Goal: Use online tool/utility: Utilize a website feature to perform a specific function

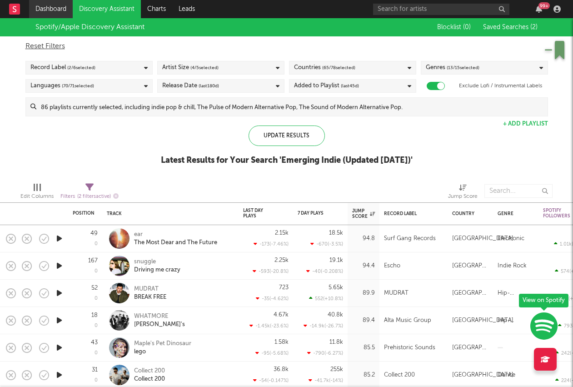
click at [50, 5] on link "Dashboard" at bounding box center [51, 9] width 44 height 18
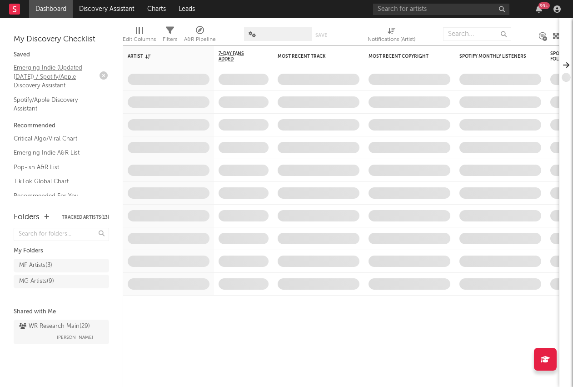
click at [46, 74] on link "Emerging Indie (Updated [DATE]) / Spotify/Apple Discovery Assistant" at bounding box center [57, 77] width 86 height 28
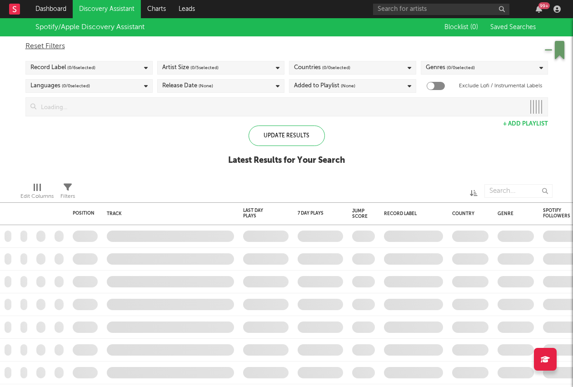
checkbox input "true"
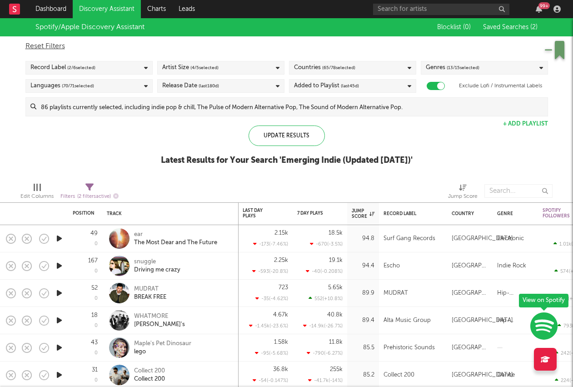
click at [50, 48] on div "Reset Filters" at bounding box center [286, 46] width 523 height 11
checkbox input "false"
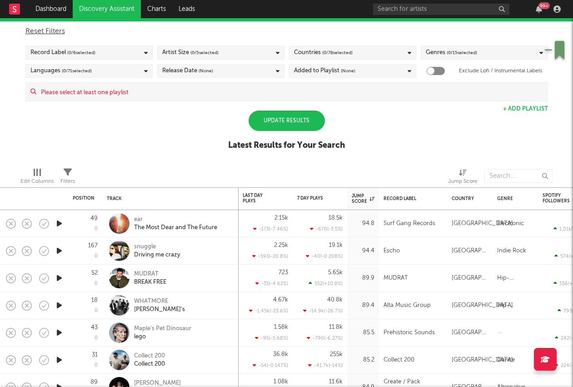
click at [309, 125] on div "Update Results" at bounding box center [287, 120] width 76 height 20
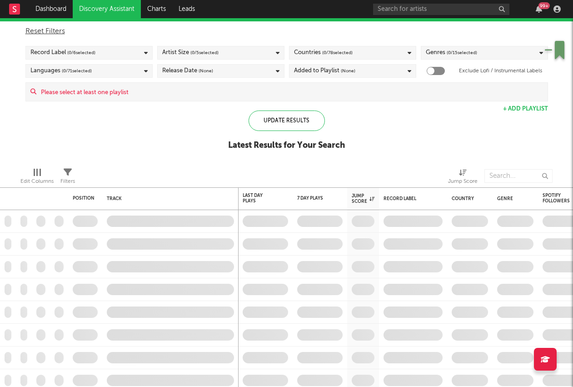
click at [126, 175] on div at bounding box center [168, 176] width 173 height 23
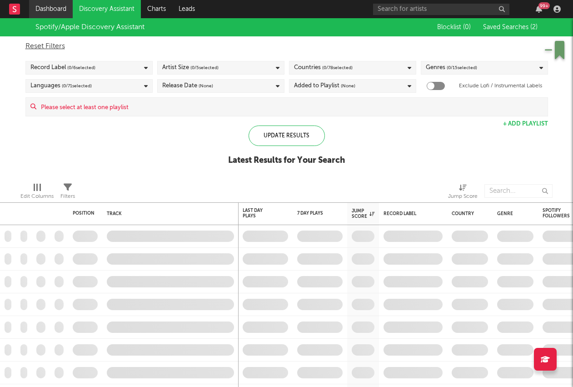
click at [40, 3] on link "Dashboard" at bounding box center [51, 9] width 44 height 18
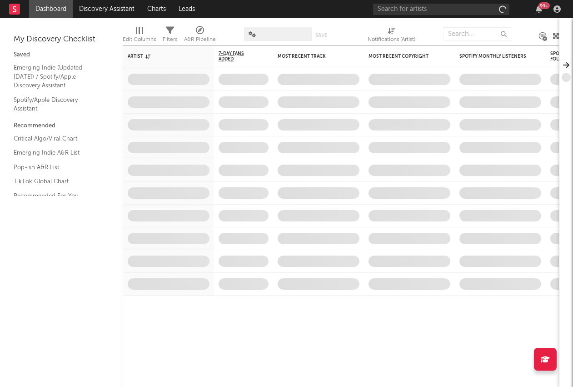
click at [8, 10] on nav "Dashboard Discovery Assistant Charts Leads 99 +" at bounding box center [286, 9] width 573 height 18
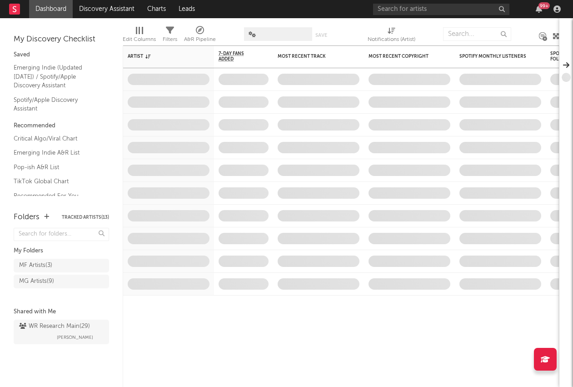
click at [16, 10] on rect at bounding box center [14, 9] width 11 height 11
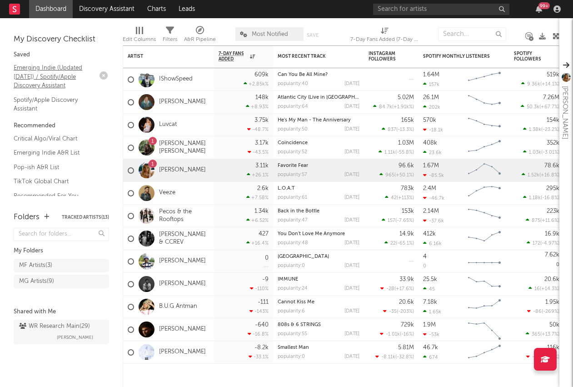
click at [65, 69] on link "Emerging Indie (Updated [DATE]) / Spotify/Apple Discovery Assistant" at bounding box center [57, 77] width 86 height 28
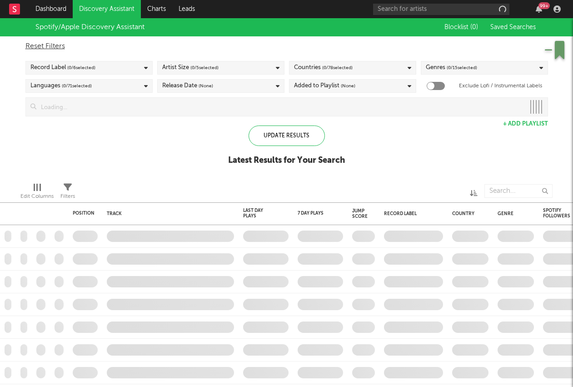
checkbox input "true"
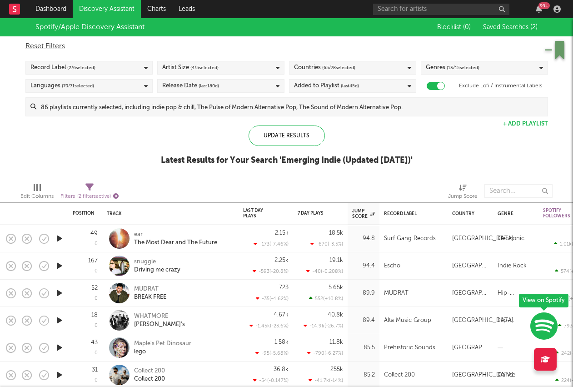
click at [118, 194] on icon "button" at bounding box center [115, 195] width 5 height 5
